Goal: Complete application form: Complete application form

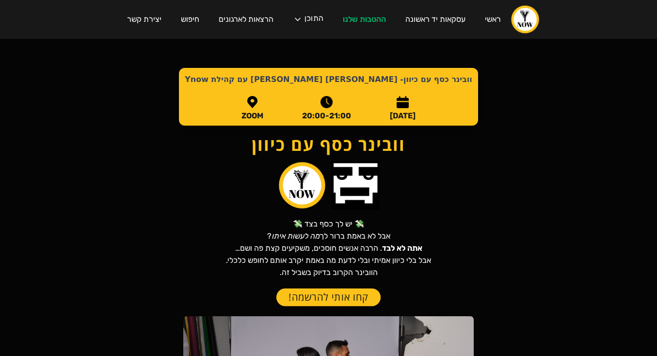
click at [347, 293] on link "קחו אותי להרשמה!" at bounding box center [328, 298] width 104 height 18
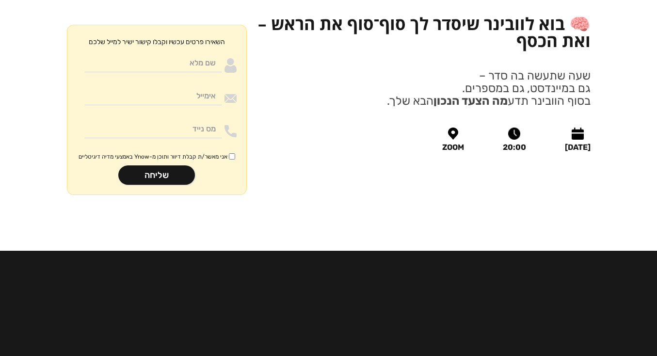
scroll to position [1134, 0]
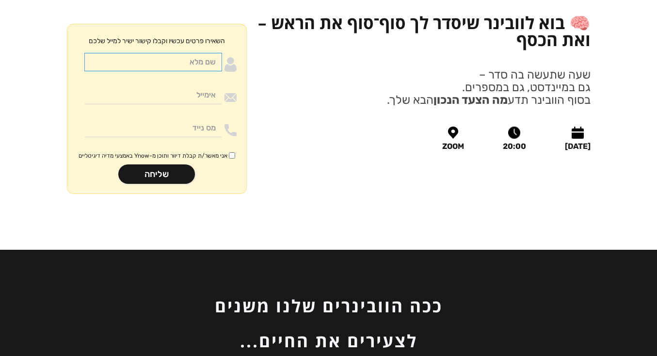
click at [167, 53] on input "Moneywithdirection" at bounding box center [153, 62] width 138 height 18
type input "בדיקה"
type input "[EMAIL_ADDRESS][DOMAIN_NAME]"
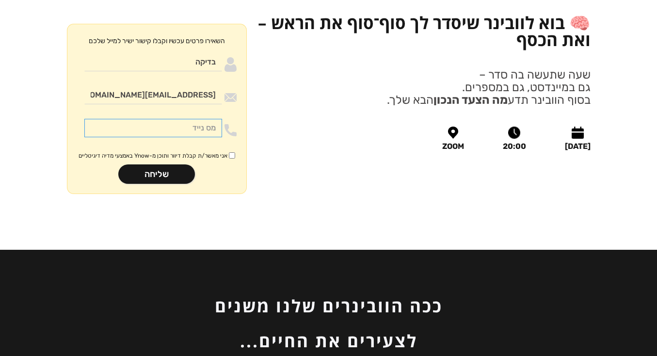
click at [181, 119] on input "Moneywithdirection" at bounding box center [153, 128] width 138 height 18
click at [165, 119] on input "Moneywithdirection" at bounding box center [153, 128] width 138 height 18
type input "0543434121"
drag, startPoint x: 230, startPoint y: 142, endPoint x: 214, endPoint y: 150, distance: 18.7
click at [230, 152] on input "אני מאשר/ת קבלת דיוור ותוכן מ-Ynow באמצעי מדיה דיגיטליים" at bounding box center [232, 155] width 6 height 6
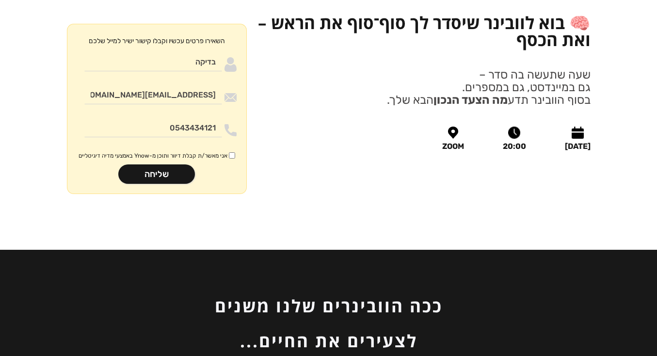
checkbox input "true"
click at [166, 164] on input "שליחה" at bounding box center [156, 173] width 77 height 19
type input "רק שניה.."
